Goal: Information Seeking & Learning: Compare options

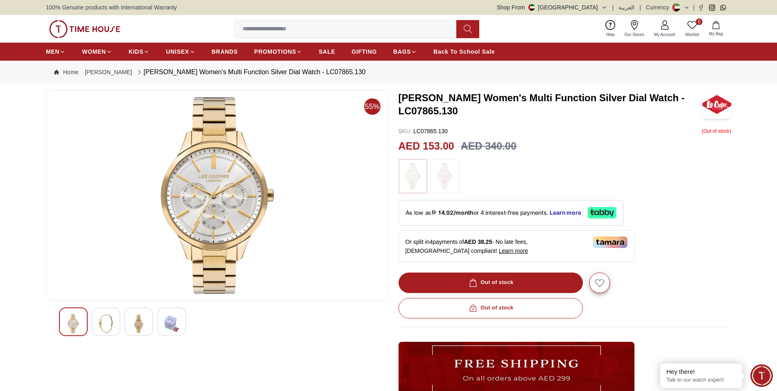
click at [446, 177] on img at bounding box center [445, 176] width 20 height 26
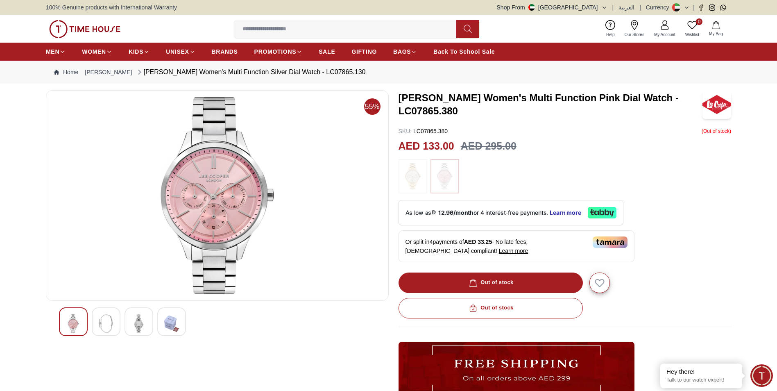
click at [413, 178] on img at bounding box center [413, 176] width 20 height 26
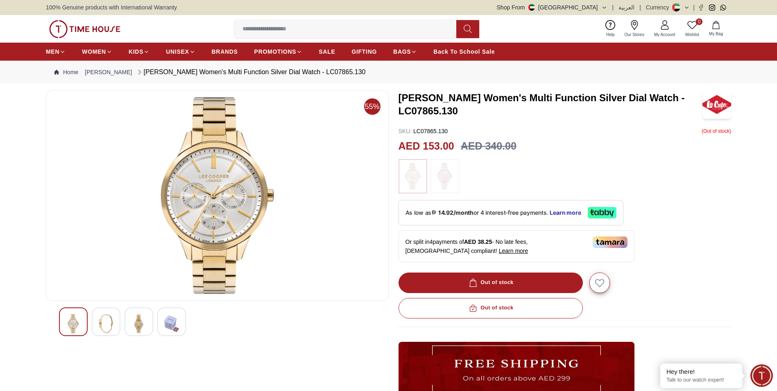
click at [102, 327] on img at bounding box center [106, 323] width 15 height 19
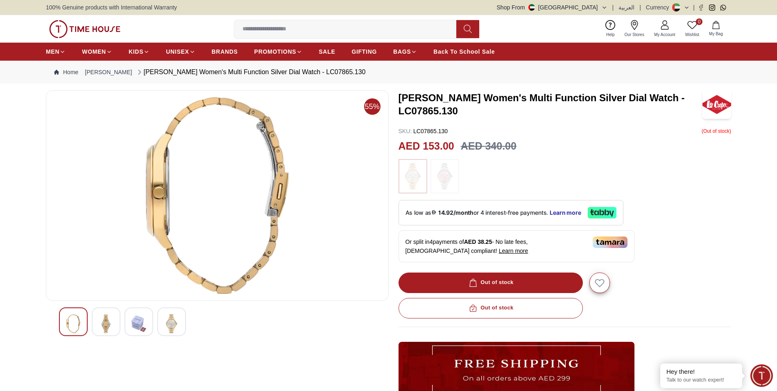
click at [132, 322] on img at bounding box center [139, 323] width 15 height 19
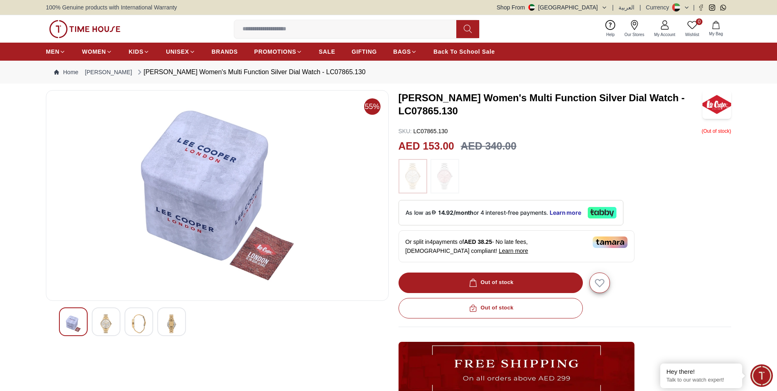
click at [174, 325] on img at bounding box center [171, 323] width 15 height 19
